Goal: Information Seeking & Learning: Learn about a topic

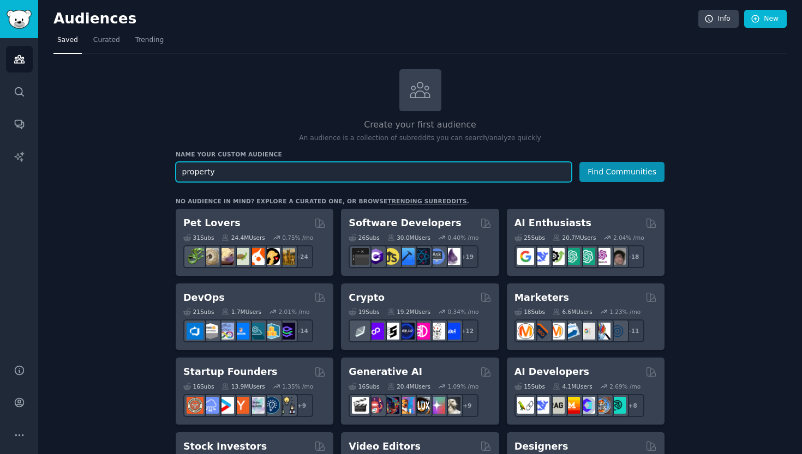
click at [182, 172] on input "property" at bounding box center [374, 172] width 396 height 20
click at [230, 167] on input "r/property" at bounding box center [374, 172] width 396 height 20
type input "r/propertymanagment"
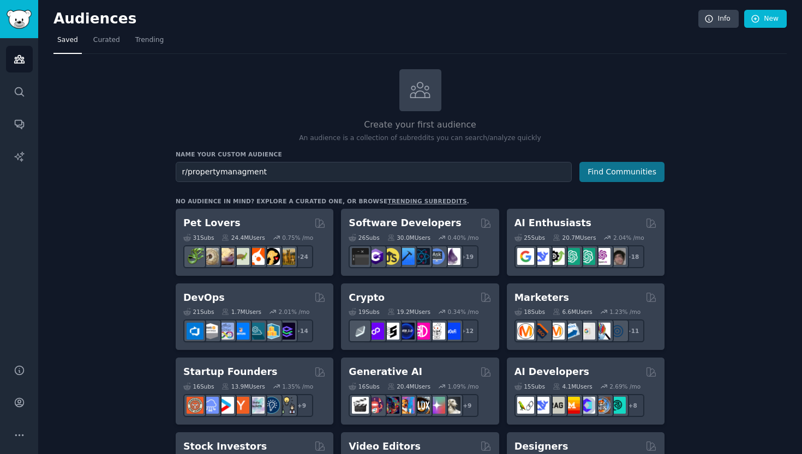
click at [603, 166] on button "Find Communities" at bounding box center [621, 172] width 85 height 20
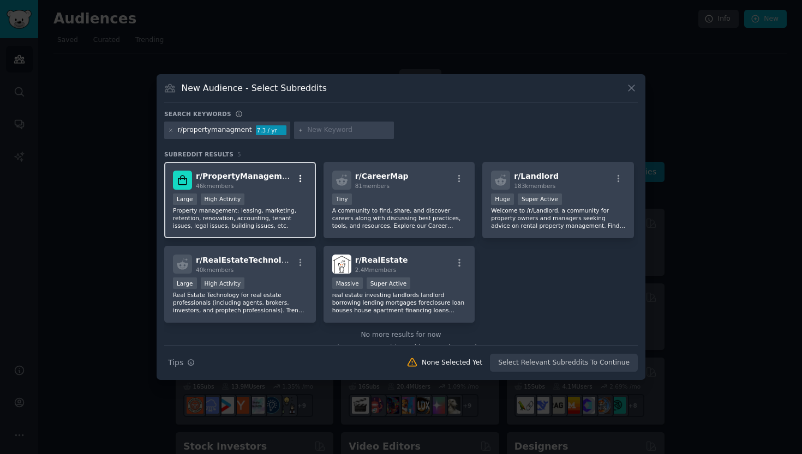
click at [297, 179] on icon "button" at bounding box center [301, 179] width 10 height 10
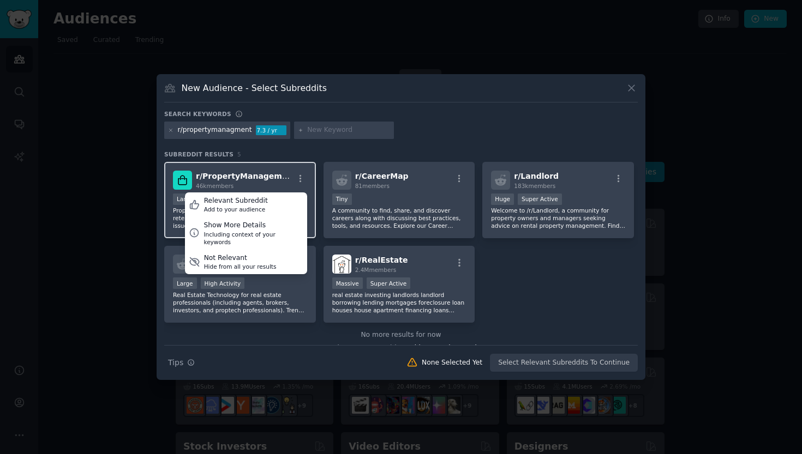
click at [264, 176] on span "r/ PropertyManagement" at bounding box center [246, 176] width 100 height 9
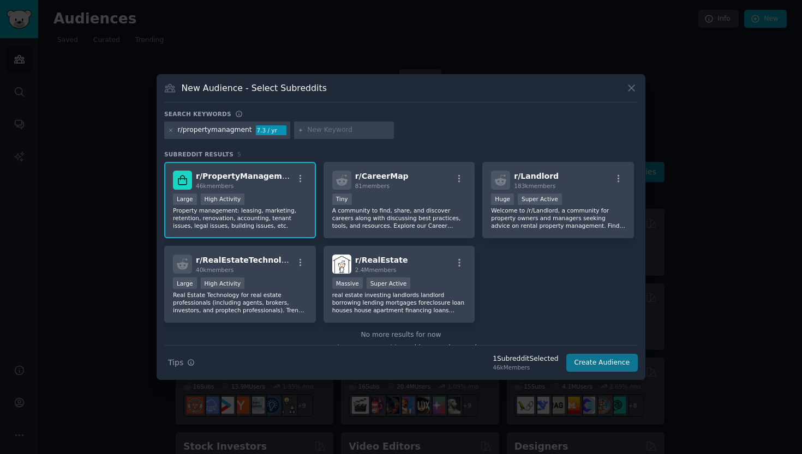
click at [612, 368] on button "Create Audience" at bounding box center [602, 363] width 72 height 19
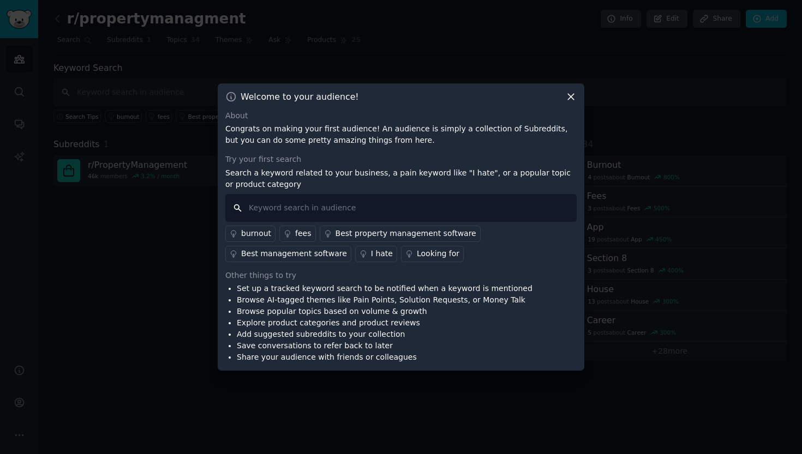
click at [409, 213] on input "text" at bounding box center [400, 208] width 351 height 28
type input "problems in property management software"
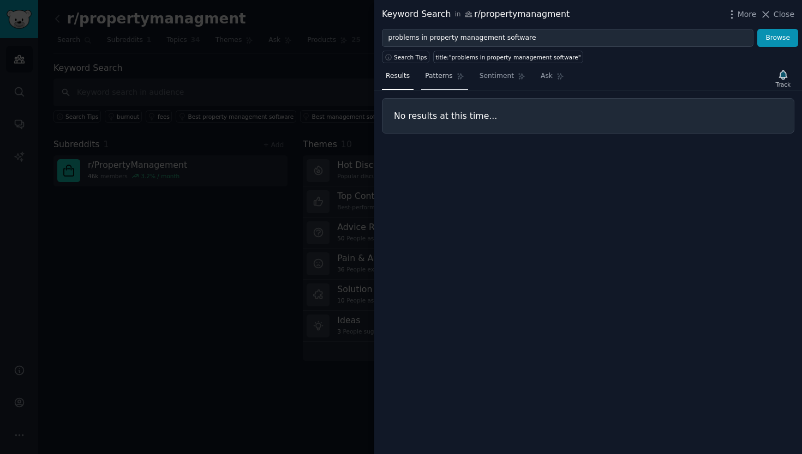
click at [449, 83] on link "Patterns" at bounding box center [444, 79] width 46 height 22
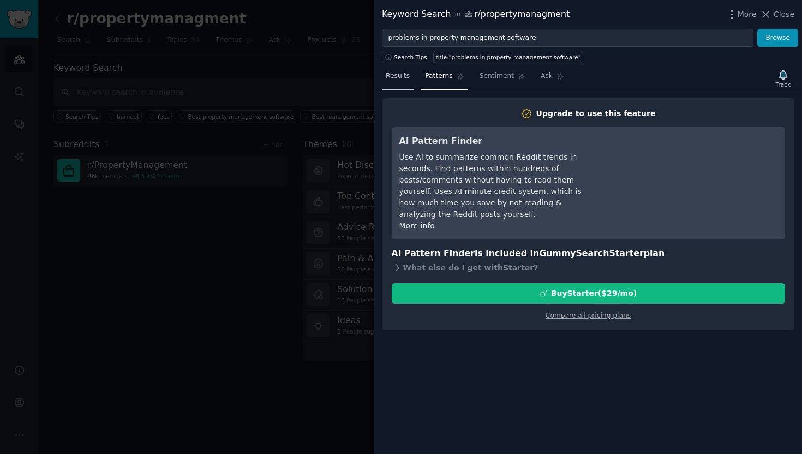
click at [387, 77] on span "Results" at bounding box center [398, 76] width 24 height 10
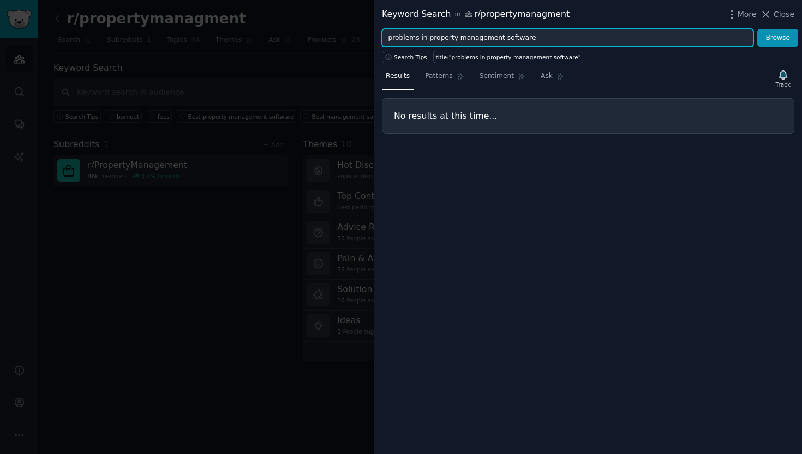
drag, startPoint x: 548, startPoint y: 41, endPoint x: 357, endPoint y: 40, distance: 191.0
click at [357, 40] on div "Keyword Search in r/propertymanagment More Close problems in property managemen…" at bounding box center [401, 227] width 802 height 454
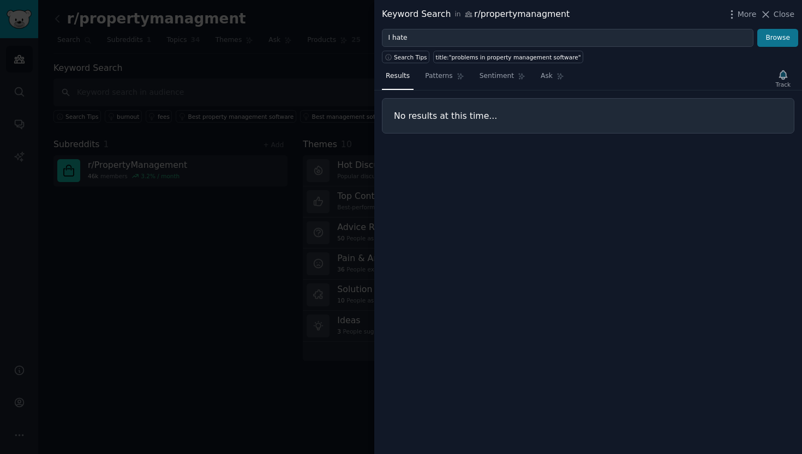
click at [779, 37] on button "Browse" at bounding box center [777, 38] width 41 height 19
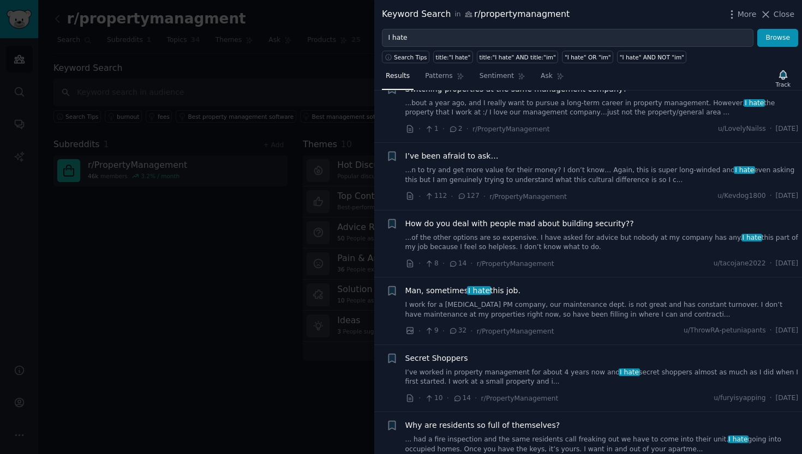
scroll to position [361, 0]
click at [585, 307] on link "I work for a Low Income PM company, our maintenance dept. is not great and has …" at bounding box center [601, 308] width 393 height 19
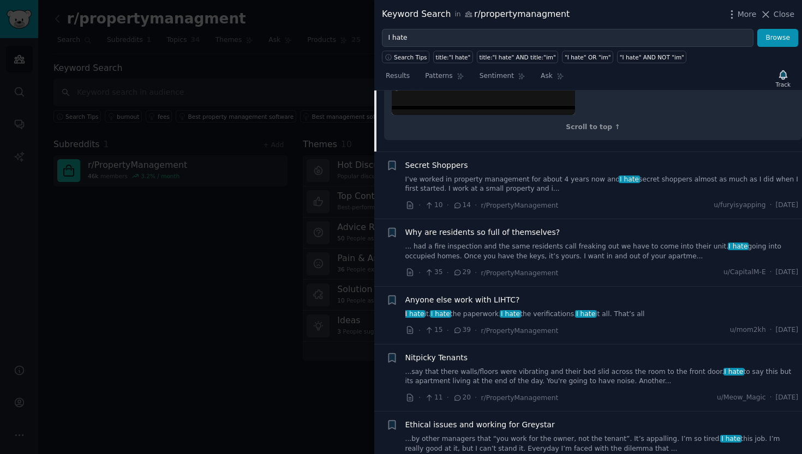
scroll to position [1085, 0]
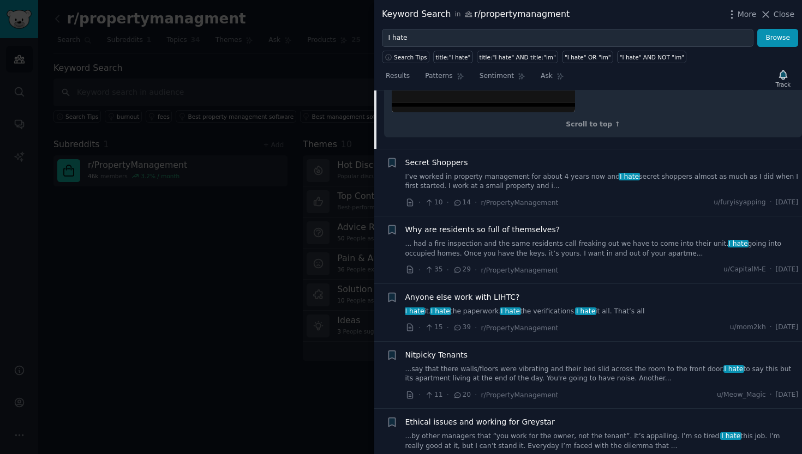
click at [572, 172] on link "I’ve worked in property management for about 4 years now and I hate secret shop…" at bounding box center [601, 181] width 393 height 19
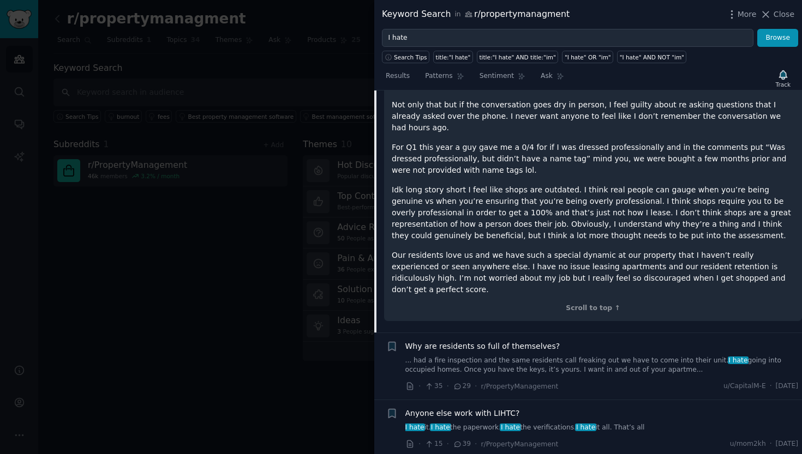
scroll to position [938, 0]
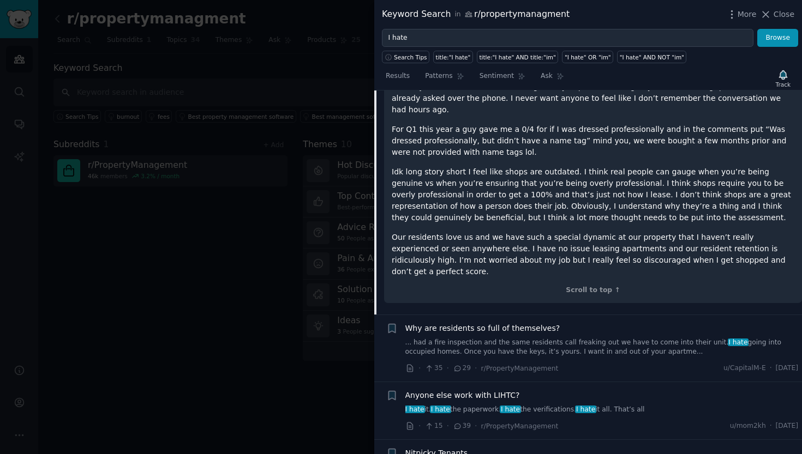
click at [632, 405] on link "I hate it. I hate the paperwork. I hate the verifications. I hate it all. That’…" at bounding box center [601, 410] width 393 height 10
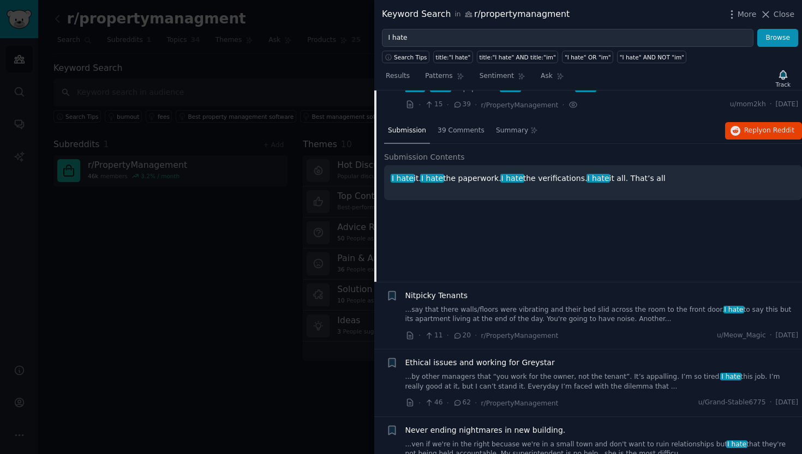
scroll to position [743, 0]
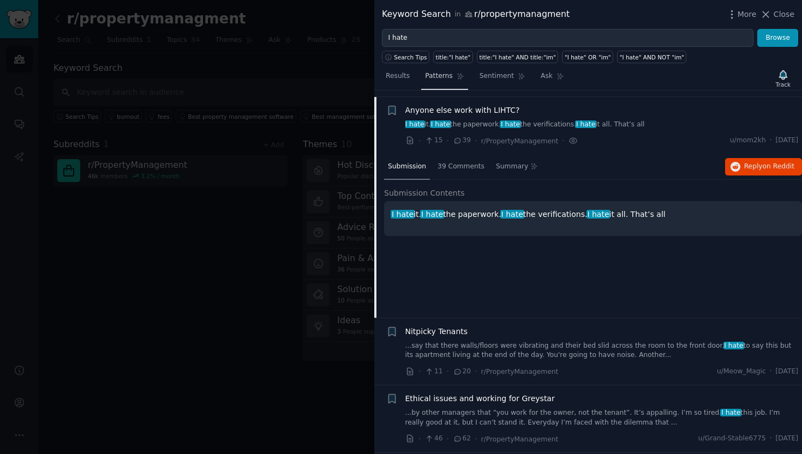
click at [443, 77] on span "Patterns" at bounding box center [438, 76] width 27 height 10
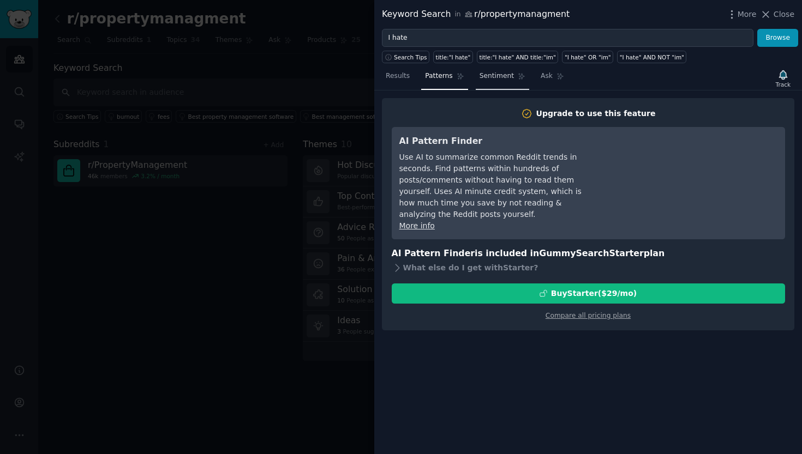
click at [500, 77] on span "Sentiment" at bounding box center [497, 76] width 34 height 10
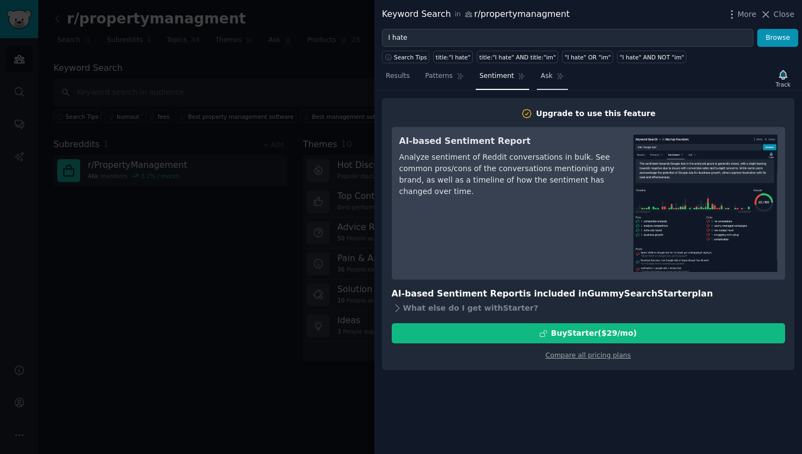
click at [541, 78] on span "Ask" at bounding box center [547, 76] width 12 height 10
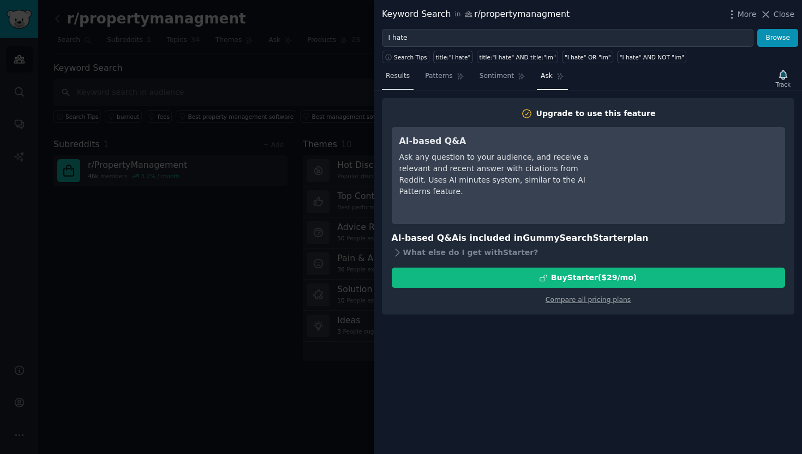
click at [403, 81] on span "Results" at bounding box center [398, 76] width 24 height 10
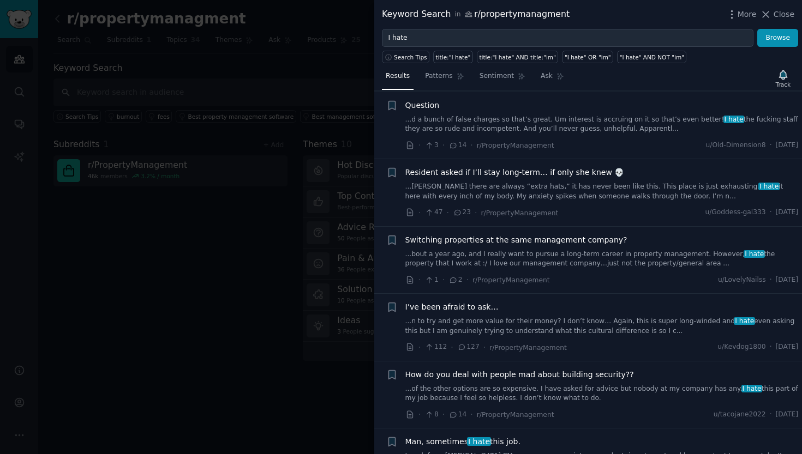
scroll to position [212, 0]
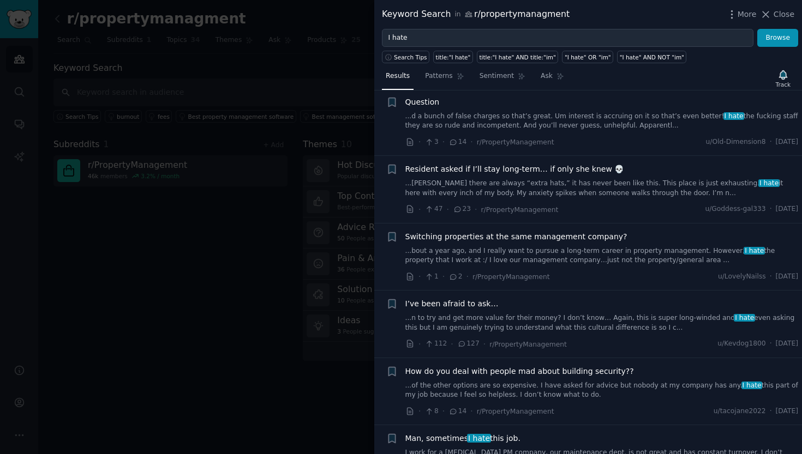
click at [499, 318] on link "...n to try and get more value for their money? I don’t know… Again, this is su…" at bounding box center [601, 323] width 393 height 19
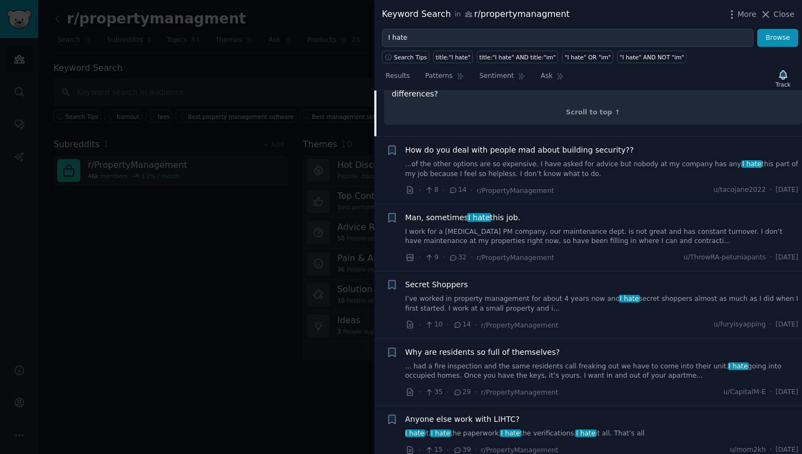
scroll to position [1446, 0]
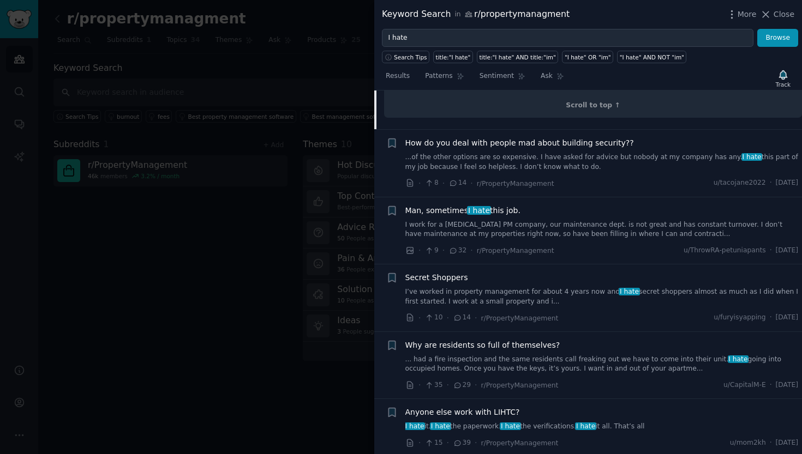
click at [605, 355] on link "... had a fire inspection and the same residents call freaking out we have to c…" at bounding box center [601, 364] width 393 height 19
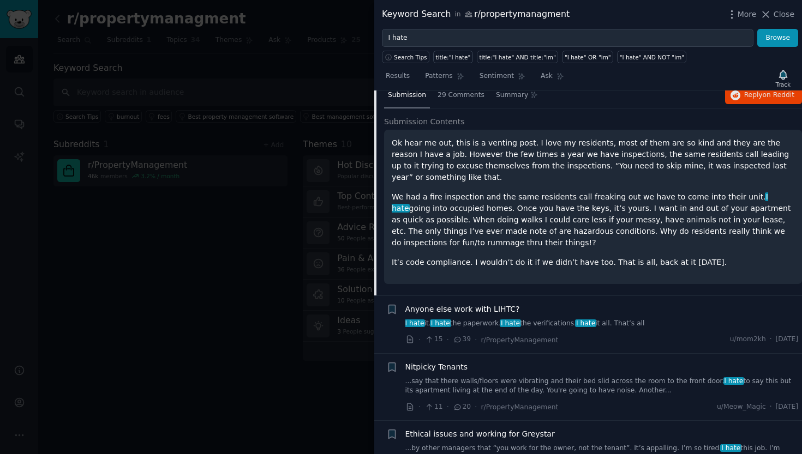
scroll to position [767, 0]
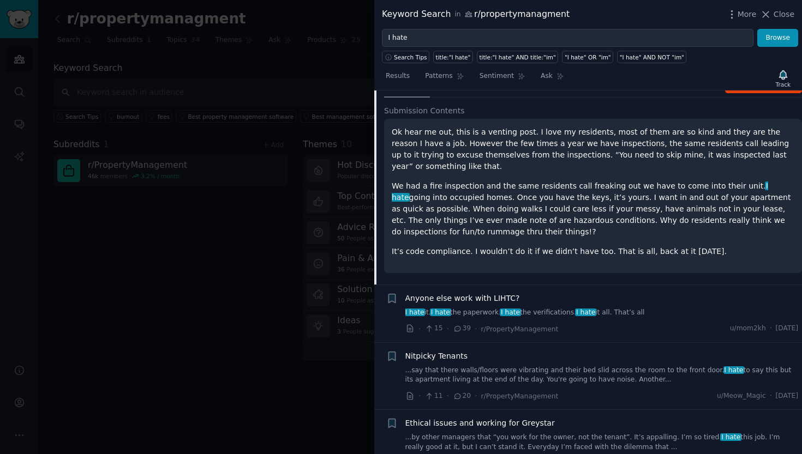
click at [596, 369] on link "...say that there walls/floors were vibrating and their bed slid across the roo…" at bounding box center [601, 375] width 393 height 19
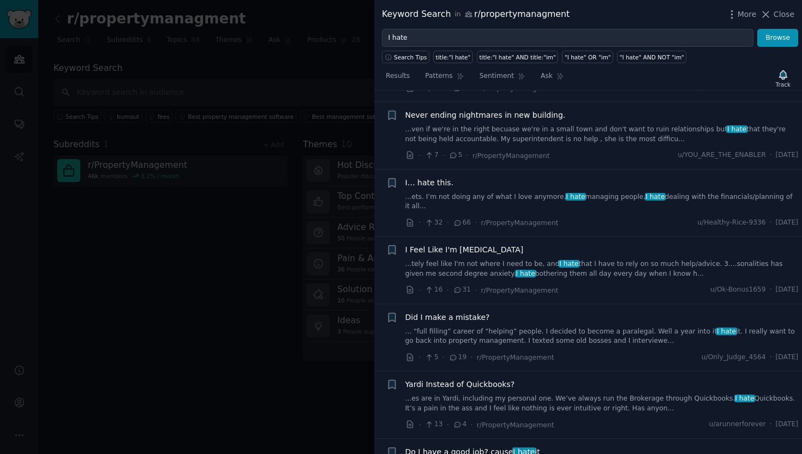
scroll to position [1236, 0]
click at [602, 393] on link "...es are in Yardi, including my personal one. We’ve always run the Brokerage t…" at bounding box center [601, 402] width 393 height 19
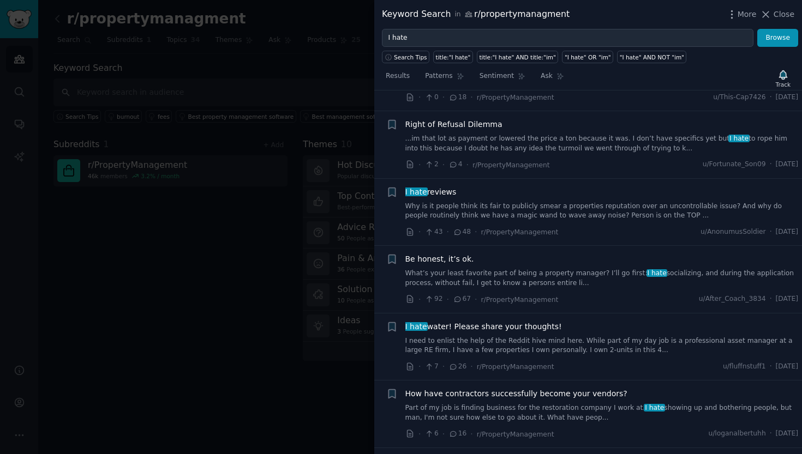
scroll to position [1928, 0]
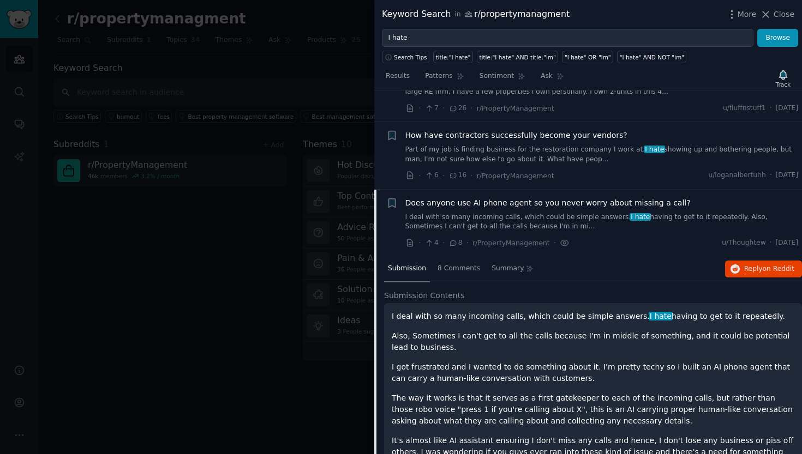
scroll to position [1978, 0]
click at [763, 266] on span "on Reddit" at bounding box center [779, 270] width 32 height 8
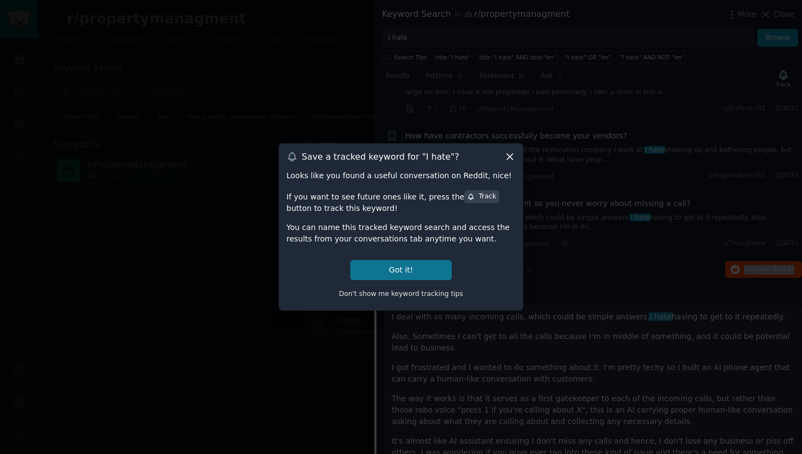
click at [416, 261] on button "Got it!" at bounding box center [400, 270] width 101 height 20
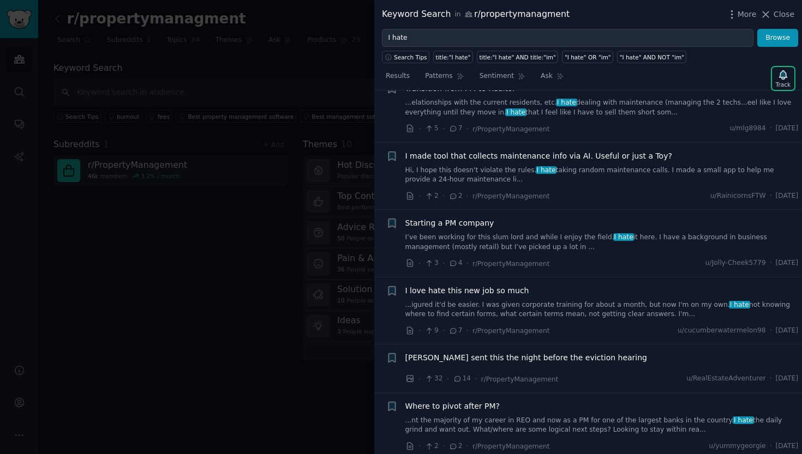
scroll to position [2807, 0]
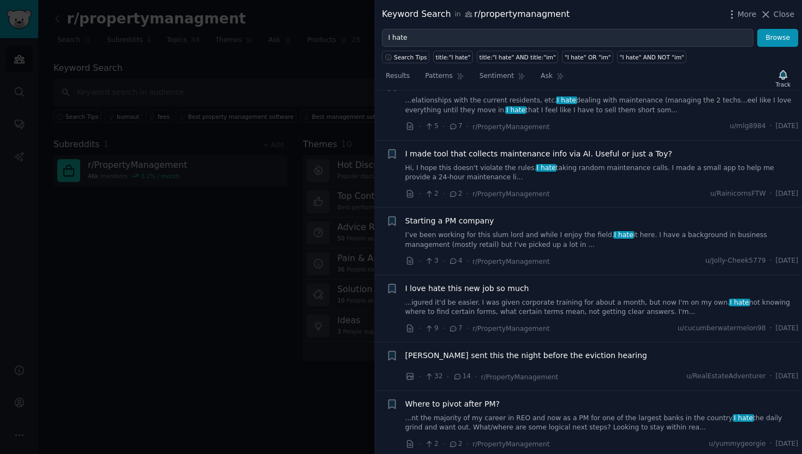
click at [523, 231] on link "I’ve been working for this slum lord and while I enjoy the field. I hate it her…" at bounding box center [601, 240] width 393 height 19
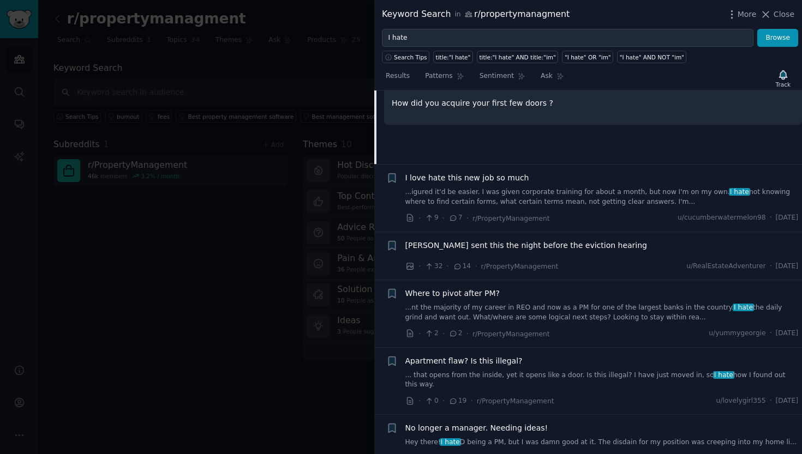
scroll to position [2834, 0]
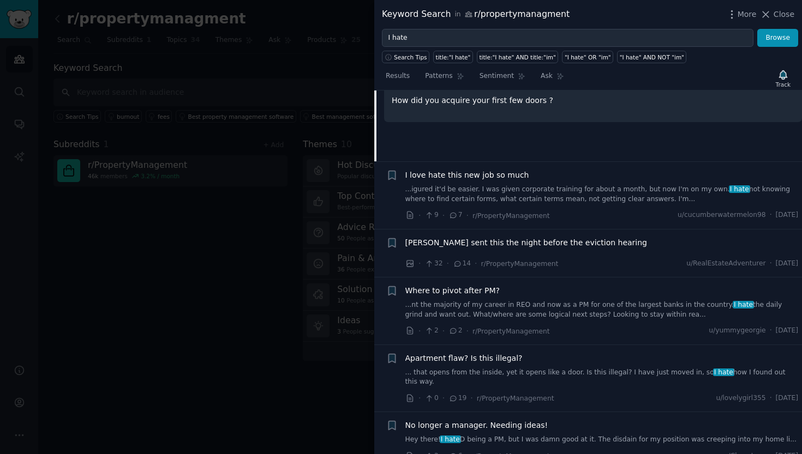
click at [563, 237] on span "Tenant sent this the night before the eviction hearing" at bounding box center [526, 242] width 242 height 11
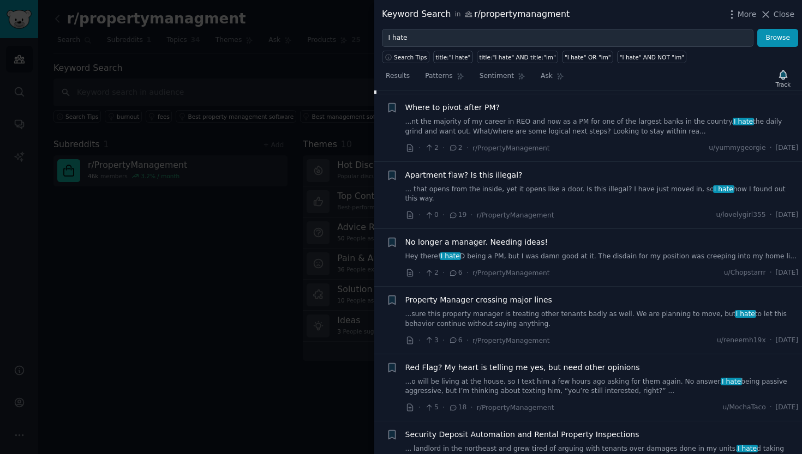
scroll to position [3025, 0]
click at [566, 250] on link "Hey there! I hate D being a PM, but I was damn good at it. The disdain for my p…" at bounding box center [601, 255] width 393 height 10
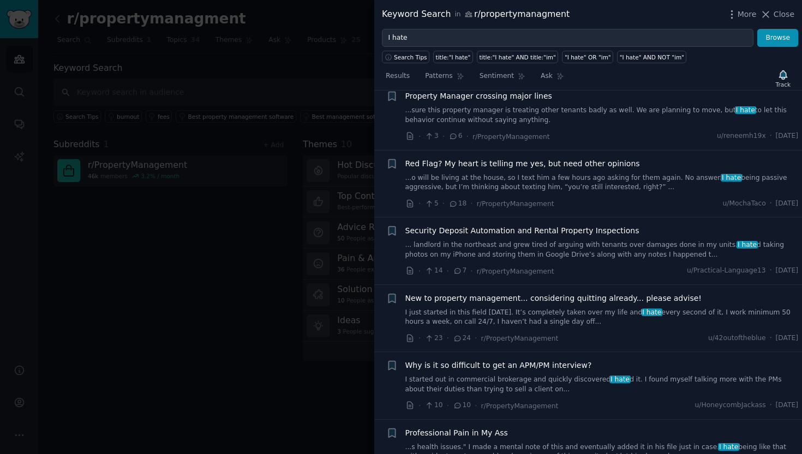
scroll to position [3326, 0]
click at [554, 308] on link "I just started in this field 6 months ago. It’s completely taken over my life a…" at bounding box center [601, 317] width 393 height 19
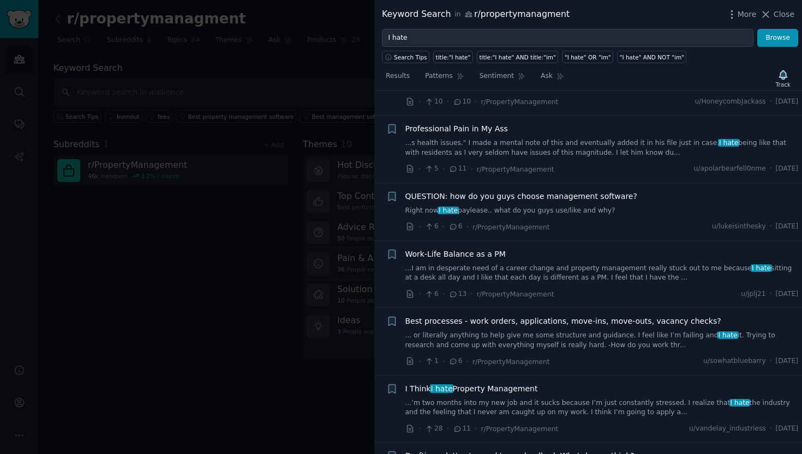
scroll to position [3629, 0]
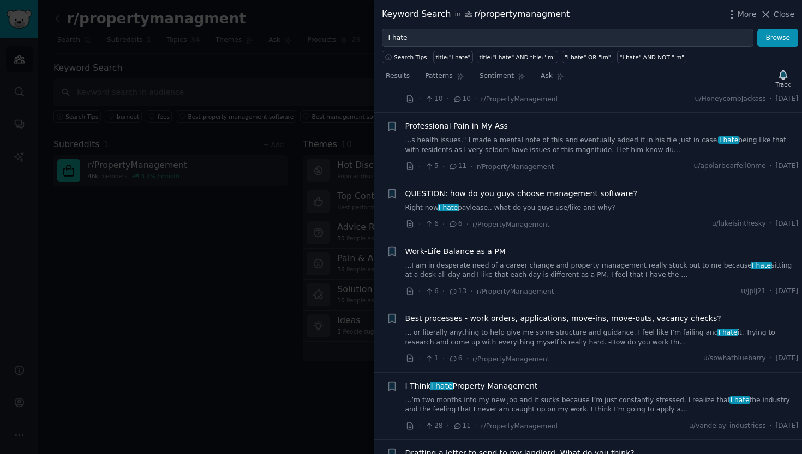
click at [552, 328] on link "... or literally anything to help give me some structure and guidance. I️ feel …" at bounding box center [601, 337] width 393 height 19
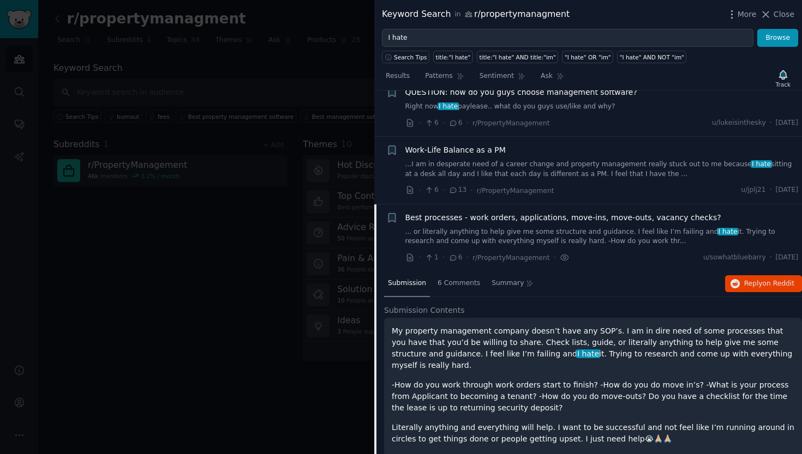
scroll to position [3452, 0]
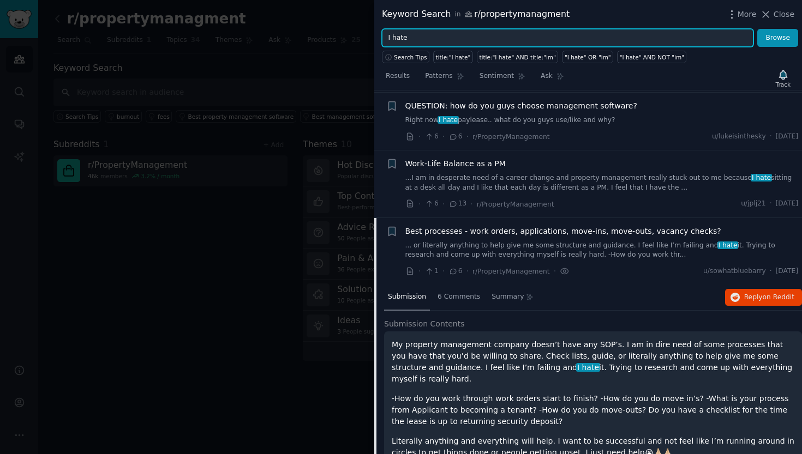
click at [475, 35] on input "I hate" at bounding box center [568, 38] width 372 height 19
type input "I"
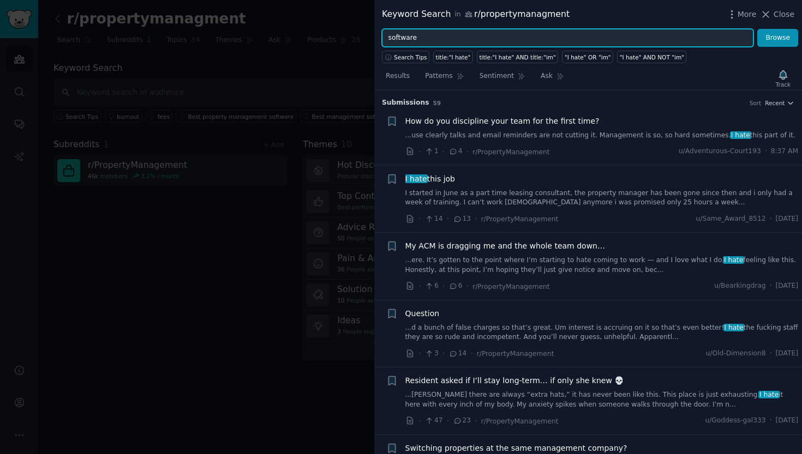
type input "software"
click at [778, 38] on button "Browse" at bounding box center [777, 38] width 41 height 19
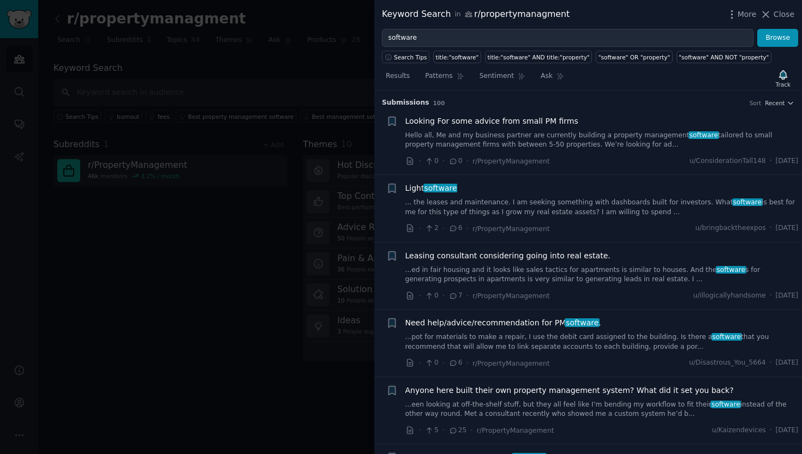
click at [591, 138] on link "Hello all, Me and my business partner are currently building a property managem…" at bounding box center [601, 140] width 393 height 19
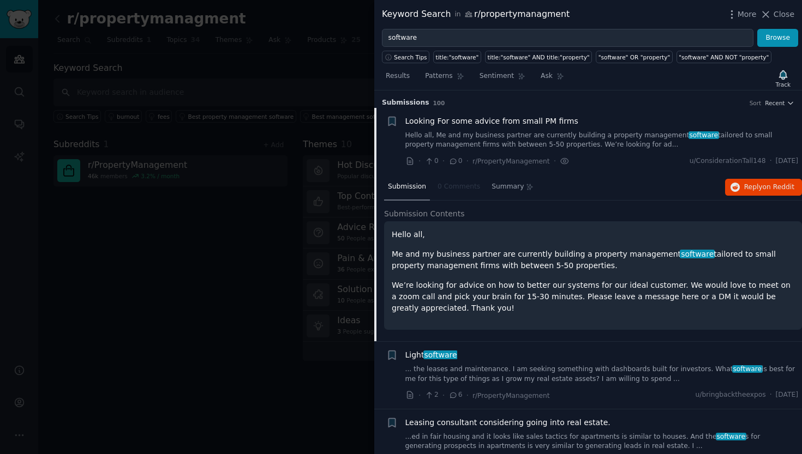
scroll to position [17, 0]
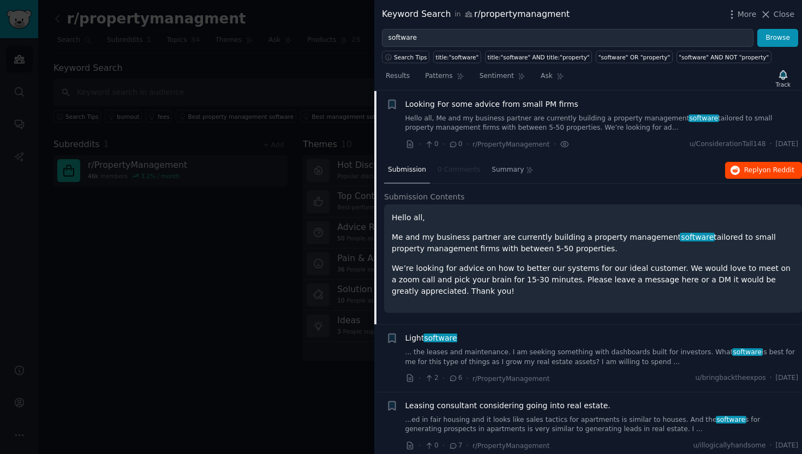
click at [755, 166] on span "Reply on Reddit" at bounding box center [769, 171] width 50 height 10
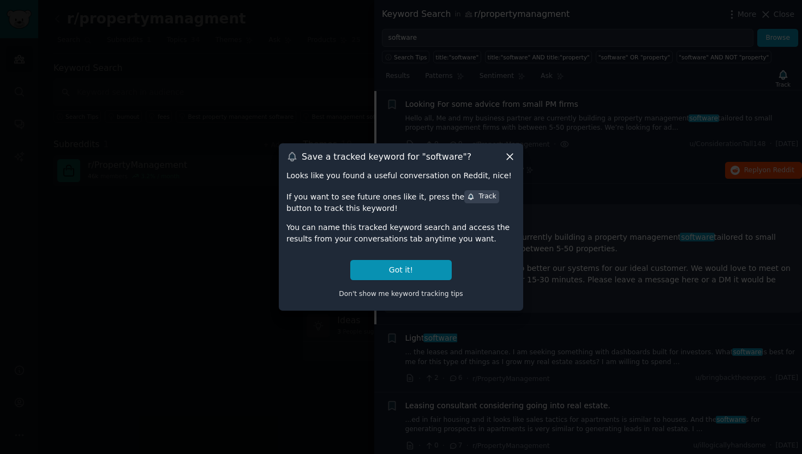
click at [510, 162] on icon at bounding box center [509, 156] width 11 height 11
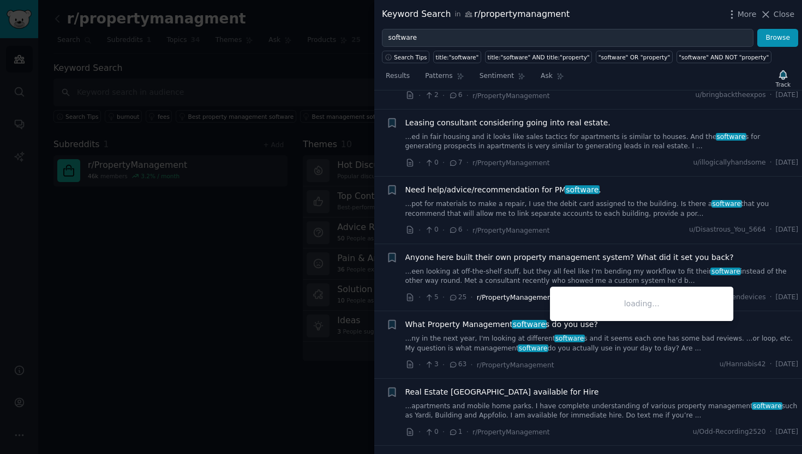
scroll to position [303, 0]
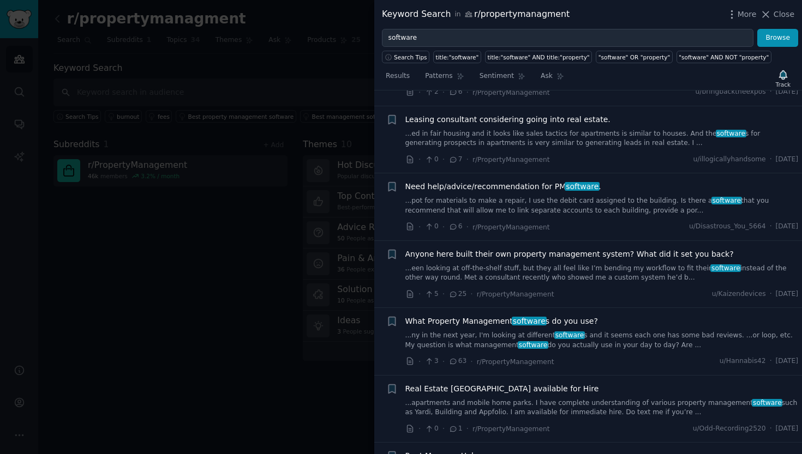
click at [514, 268] on link "...een looking at off-the-shelf stuff, but they all feel like I’m bending my wo…" at bounding box center [601, 273] width 393 height 19
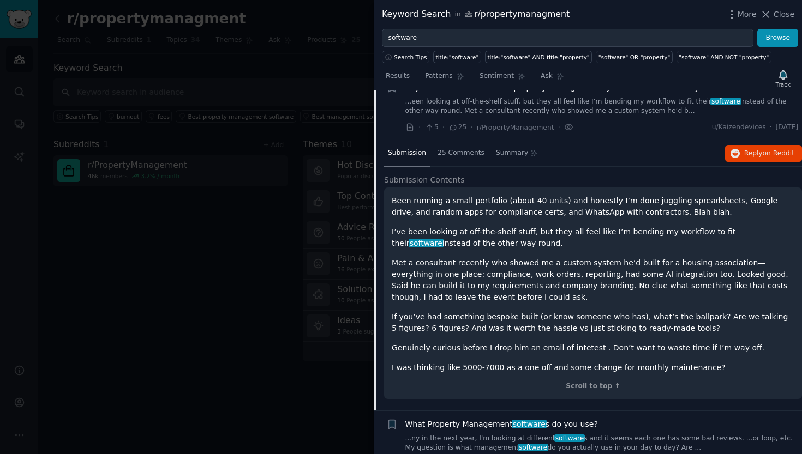
scroll to position [284, 0]
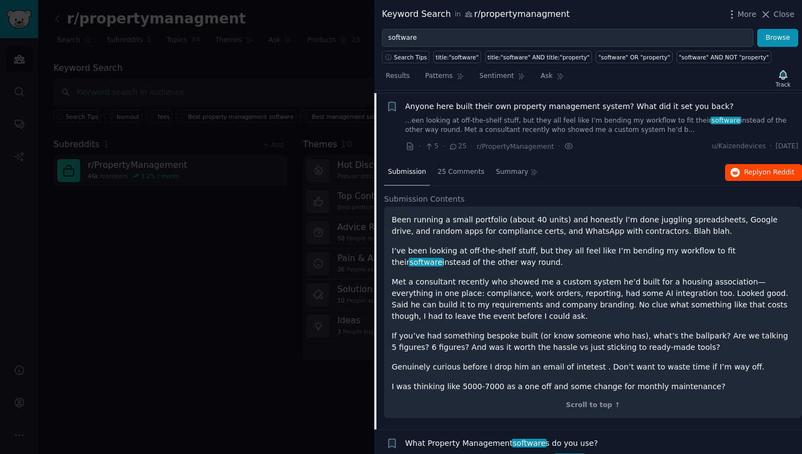
click at [763, 169] on span "on Reddit" at bounding box center [779, 173] width 32 height 8
